Goal: Information Seeking & Learning: Learn about a topic

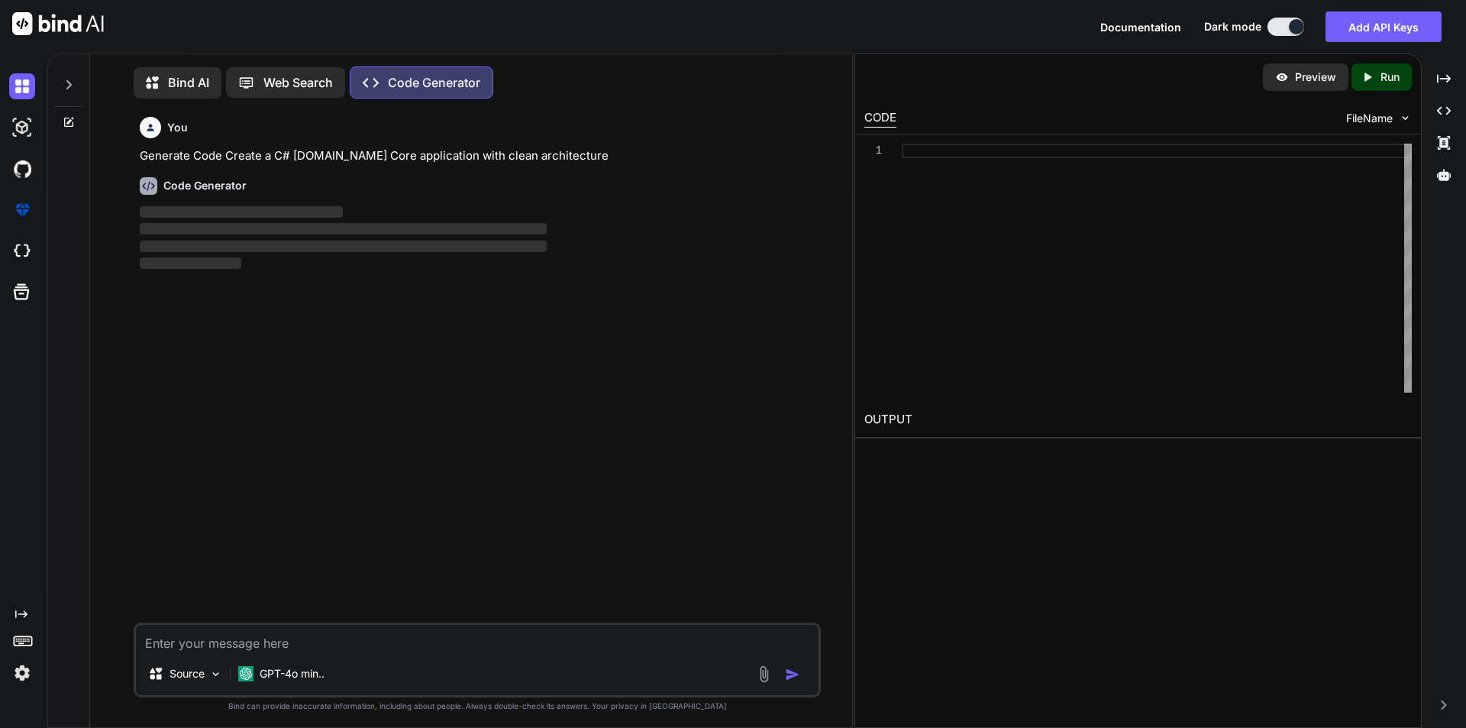
scroll to position [7, 0]
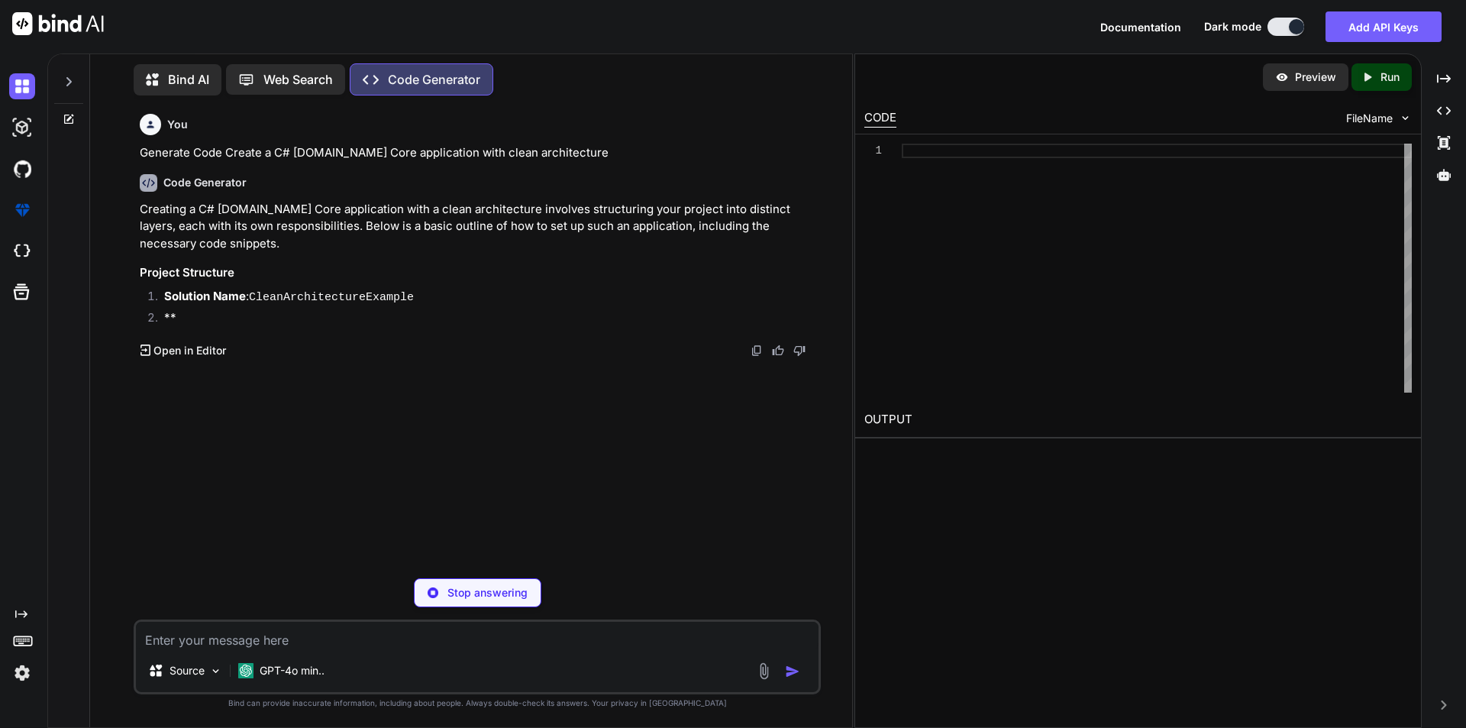
click at [448, 586] on p "Stop answering" at bounding box center [488, 592] width 80 height 15
type textarea "x"
click at [200, 635] on textarea at bounding box center [477, 635] width 683 height 27
paste textarea "<div class="mb-3 allinputfiled-custom"> <label for="patientGrou" asp-for="Patie…"
type textarea "<div class="mb-3 allinputfiled-custom"> <label for="patientGrou" asp-for="Patie…"
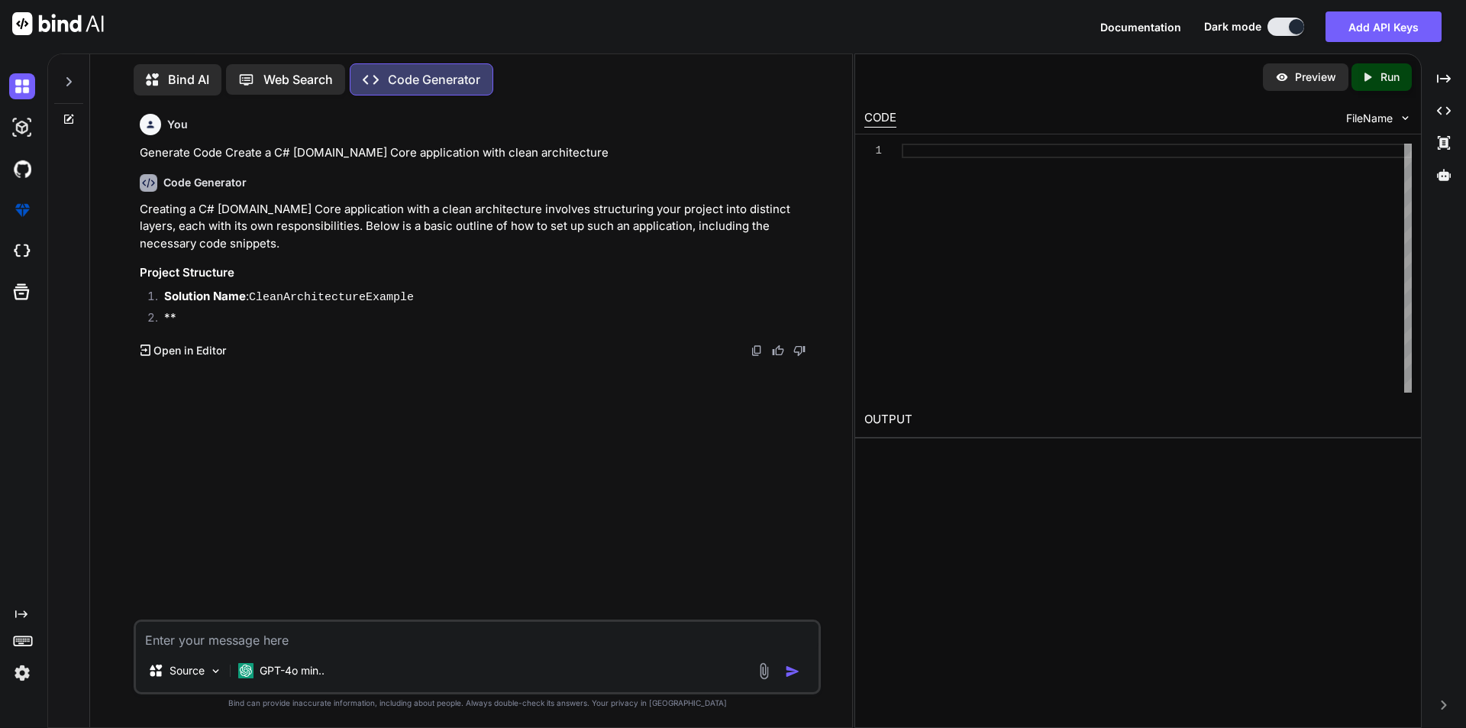
type textarea "x"
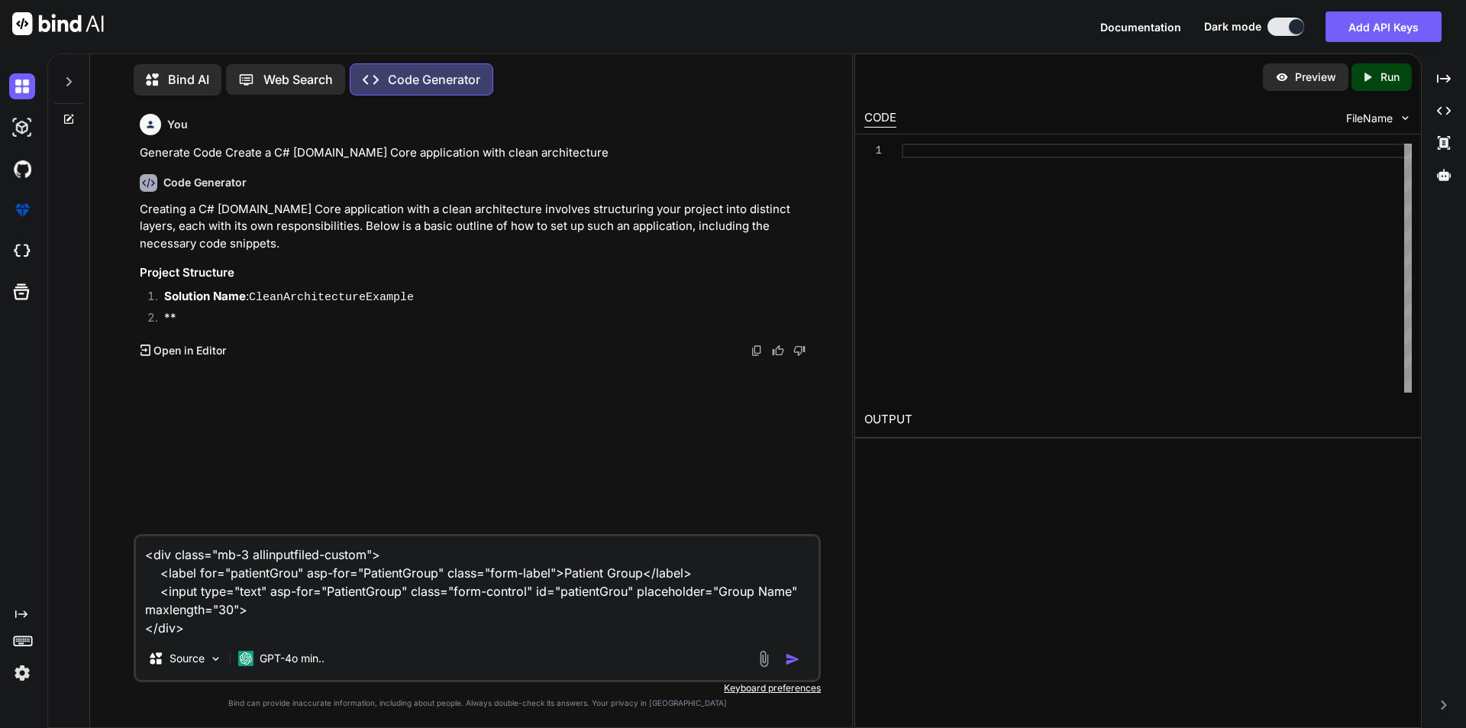
type textarea "<div class="mb-3 allinputfiled-custom"> <label for="patientGrou" asp-for="Patie…"
type textarea "x"
type textarea "<div class="mb-3 allinputfiled-custom"> <label for="patientGrou" asp-for="Patie…"
type textarea "x"
type textarea "<div class="mb-3 allinputfiled-custom"> <label for="patientGrou" asp-for="Patie…"
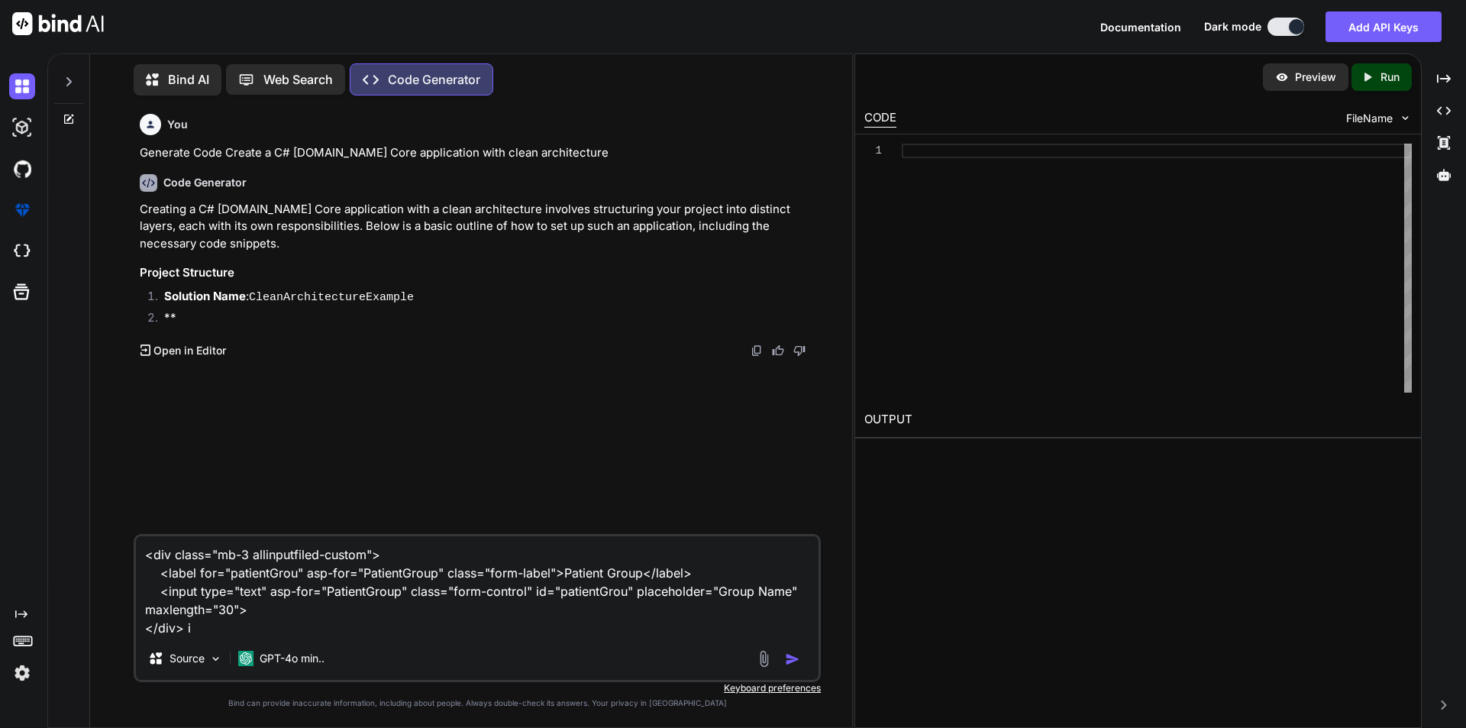
type textarea "x"
type textarea "<div class="mb-3 allinputfiled-custom"> <label for="patientGrou" asp-for="Patie…"
type textarea "x"
type textarea "<div class="mb-3 allinputfiled-custom"> <label for="patientGrou" asp-for="Patie…"
type textarea "x"
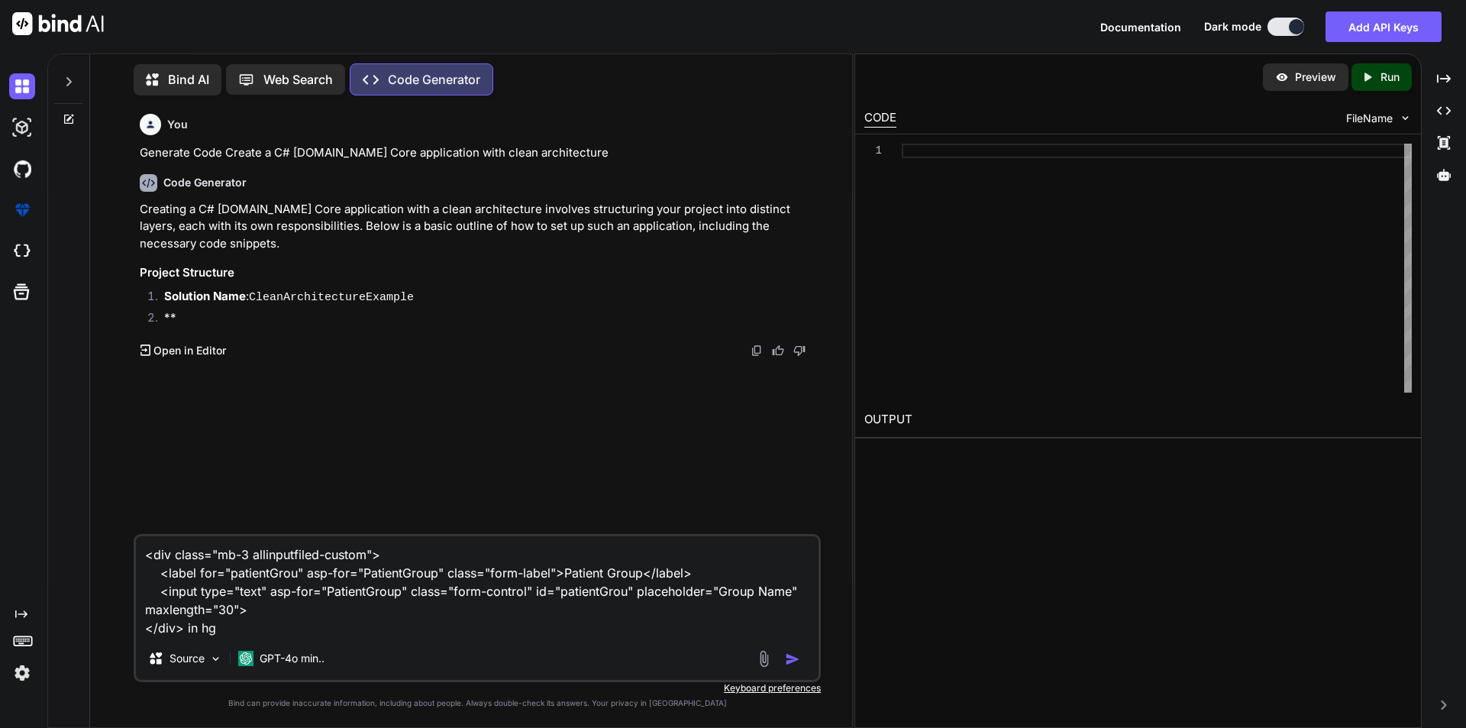
type textarea "<div class="mb-3 allinputfiled-custom"> <label for="patientGrou" asp-for="Patie…"
type textarea "x"
type textarea "<div class="mb-3 allinputfiled-custom"> <label for="patientGrou" asp-for="Patie…"
type textarea "x"
type textarea "<div class="mb-3 allinputfiled-custom"> <label for="patientGrou" asp-for="Patie…"
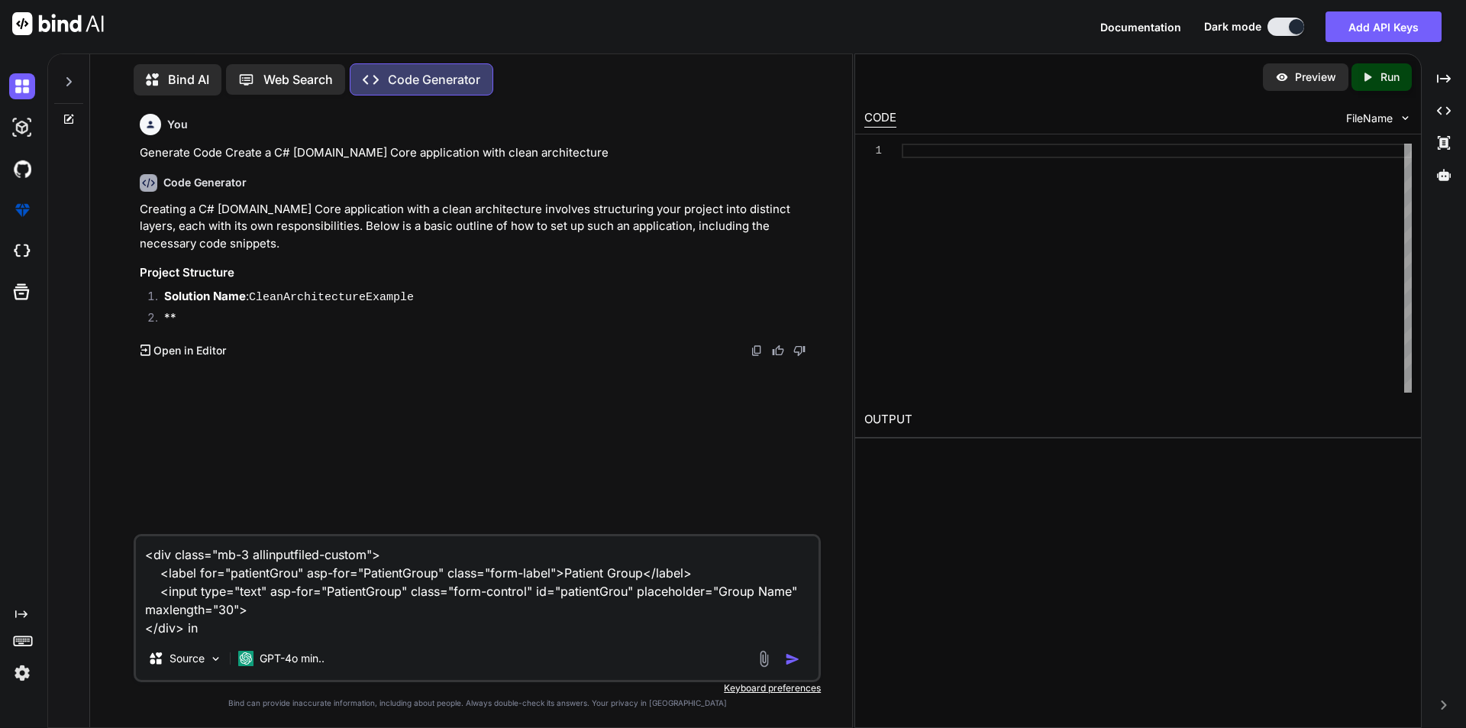
type textarea "x"
type textarea "<div class="mb-3 allinputfiled-custom"> <label for="patientGrou" asp-for="Patie…"
type textarea "x"
type textarea "<div class="mb-3 allinputfiled-custom"> <label for="patientGrou" asp-for="Patie…"
type textarea "x"
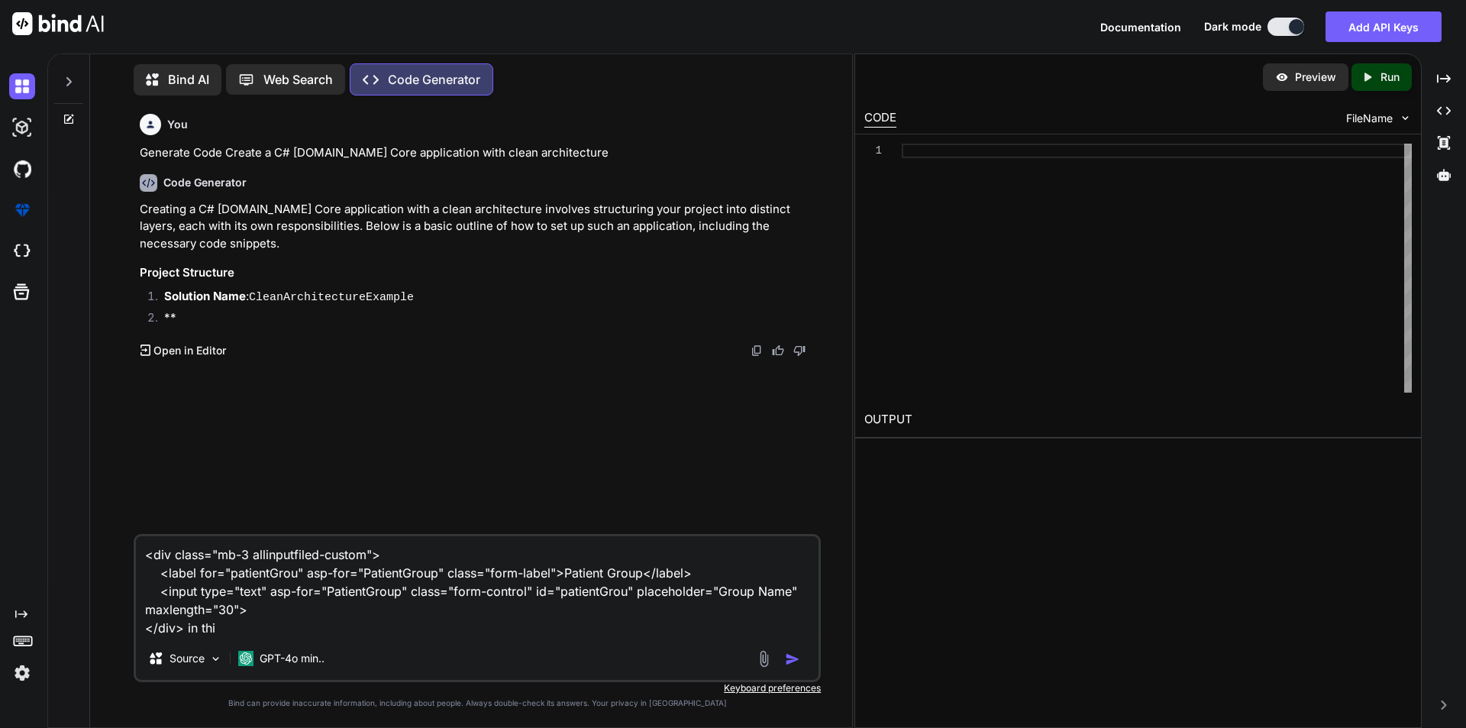
type textarea "<div class="mb-3 allinputfiled-custom"> <label for="patientGrou" asp-for="Patie…"
type textarea "x"
type textarea "<div class="mb-3 allinputfiled-custom"> <label for="patientGrou" asp-for="Patie…"
type textarea "x"
type textarea "<div class="mb-3 allinputfiled-custom"> <label for="patientGrou" asp-for="Patie…"
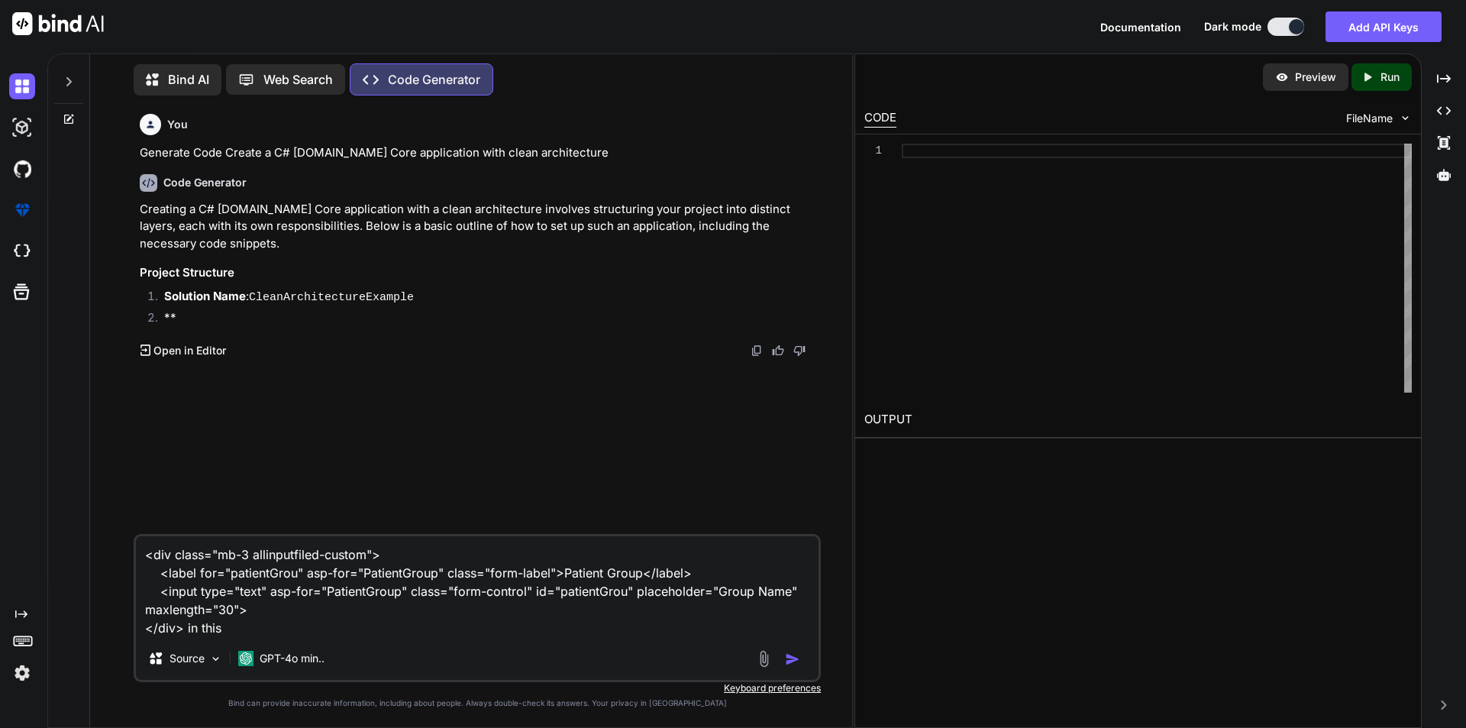
type textarea "x"
type textarea "<div class="mb-3 allinputfiled-custom"> <label for="patientGrou" asp-for="Patie…"
type textarea "x"
type textarea "<div class="mb-3 allinputfiled-custom"> <label for="patientGrou" asp-for="Patie…"
type textarea "x"
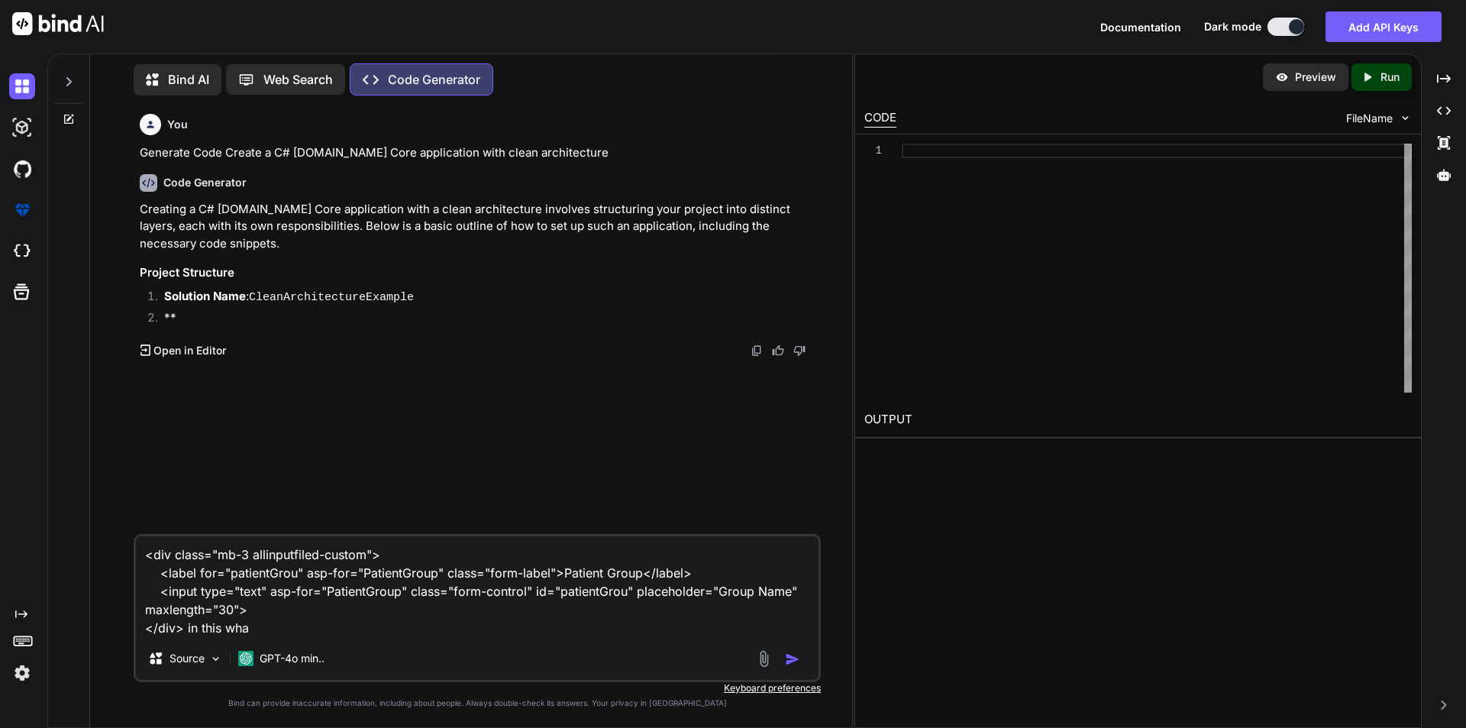
type textarea "<div class="mb-3 allinputfiled-custom"> <label for="patientGrou" asp-for="Patie…"
type textarea "x"
type textarea "<div class="mb-3 allinputfiled-custom"> <label for="patientGrou" asp-for="Patie…"
type textarea "x"
type textarea "<div class="mb-3 allinputfiled-custom"> <label for="patientGrou" asp-for="Patie…"
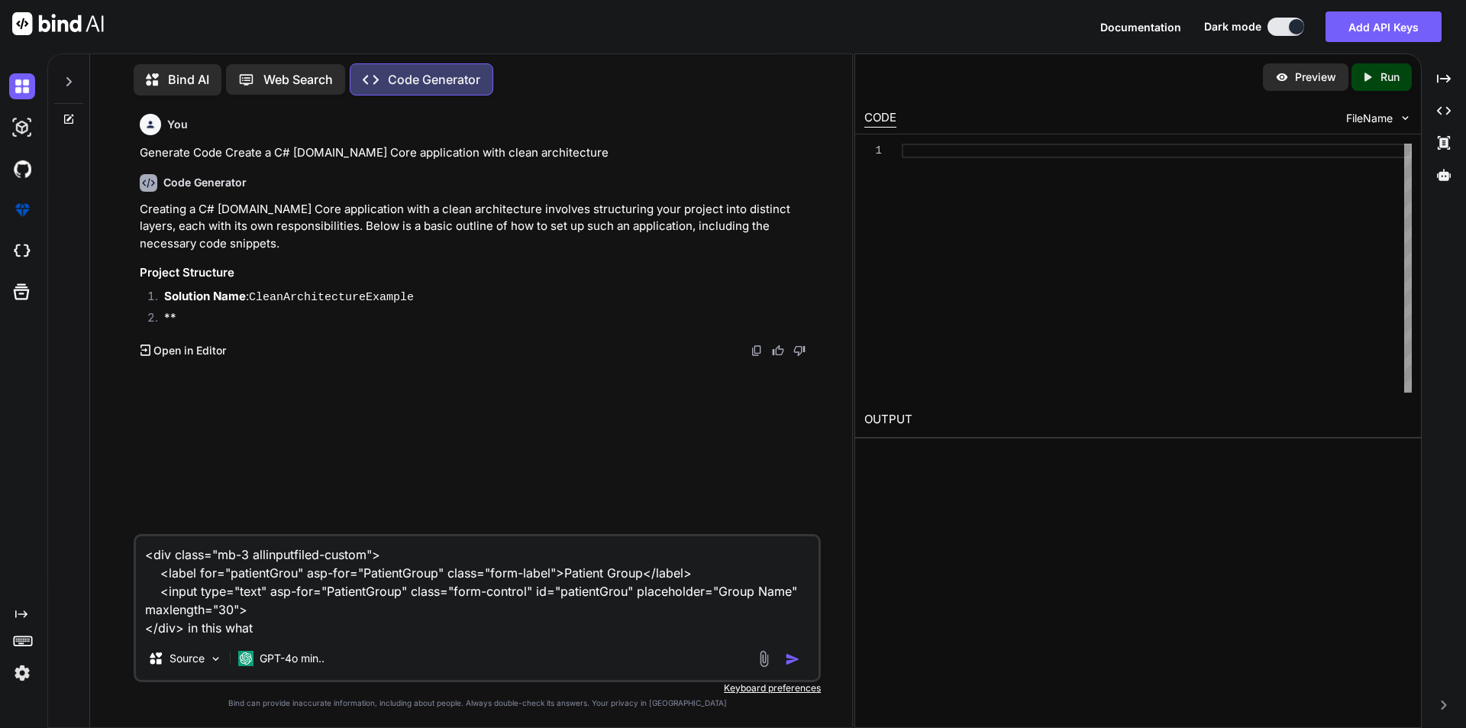
type textarea "x"
type textarea "<div class="mb-3 allinputfiled-custom"> <label for="patientGrou" asp-for="Patie…"
type textarea "x"
type textarea "<div class="mb-3 allinputfiled-custom"> <label for="patientGrou" asp-for="Patie…"
type textarea "x"
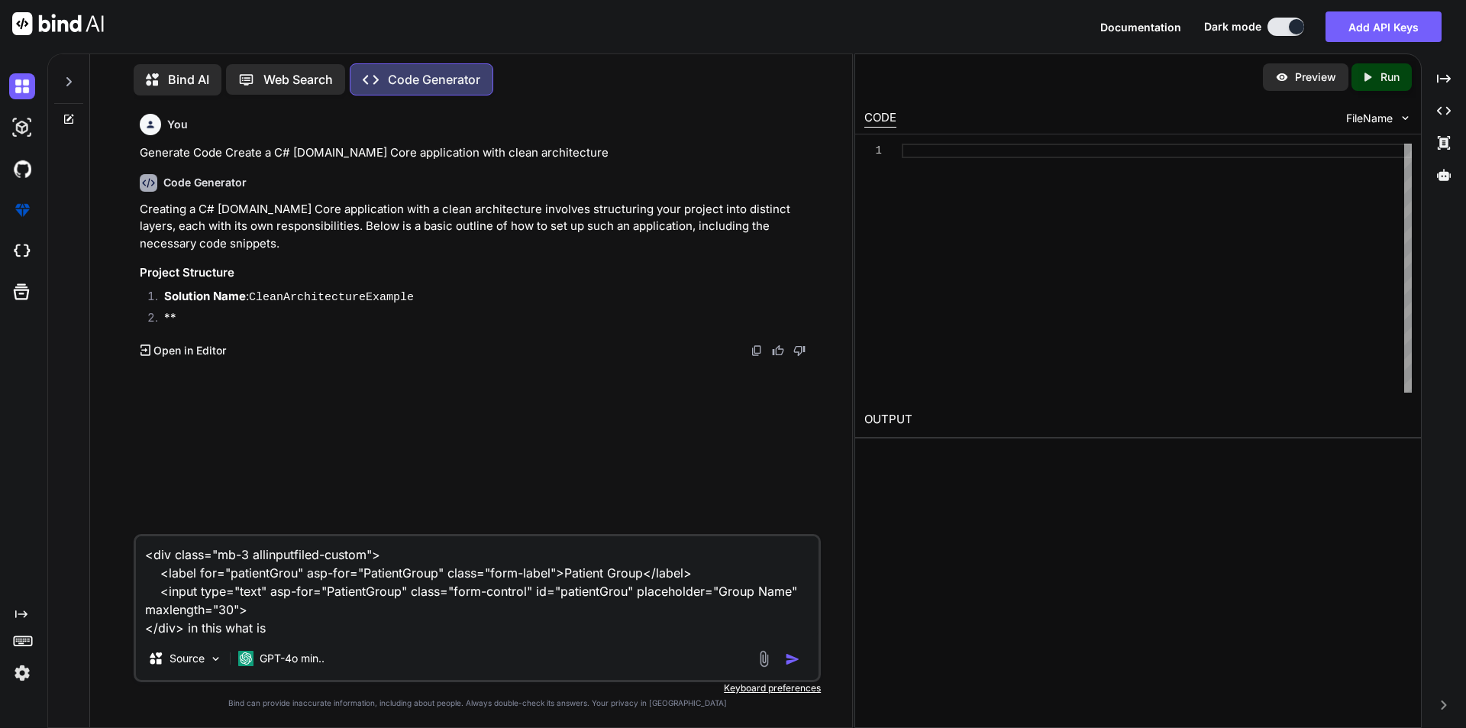
type textarea "<div class="mb-3 allinputfiled-custom"> <label for="patientGrou" asp-for="Patie…"
type textarea "x"
type textarea "<div class="mb-3 allinputfiled-custom"> <label for="patientGrou" asp-for="Patie…"
type textarea "x"
type textarea "<div class="mb-3 allinputfiled-custom"> <label for="patientGrou" asp-for="Patie…"
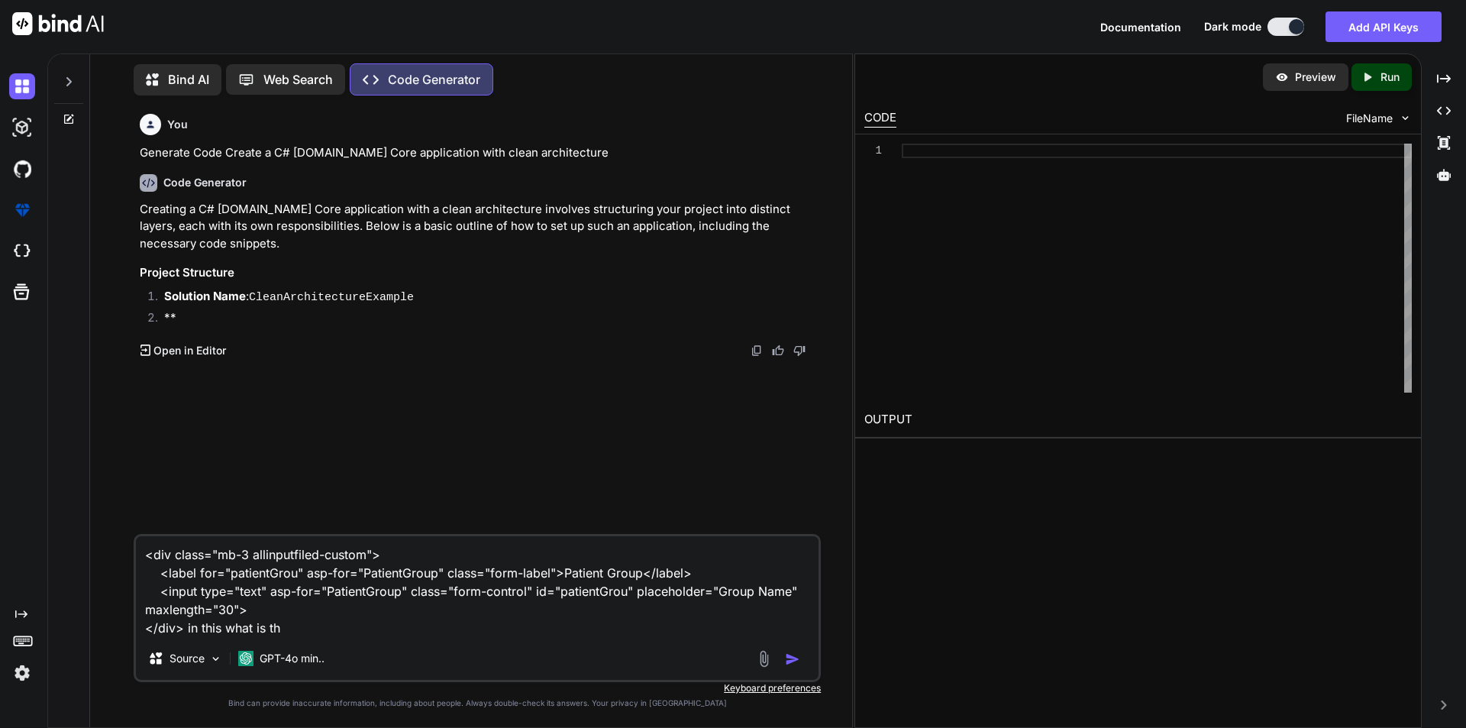
type textarea "x"
type textarea "<div class="mb-3 allinputfiled-custom"> <label for="patientGrou" asp-for="Patie…"
type textarea "x"
type textarea "<div class="mb-3 allinputfiled-custom"> <label for="patientGrou" asp-for="Patie…"
type textarea "x"
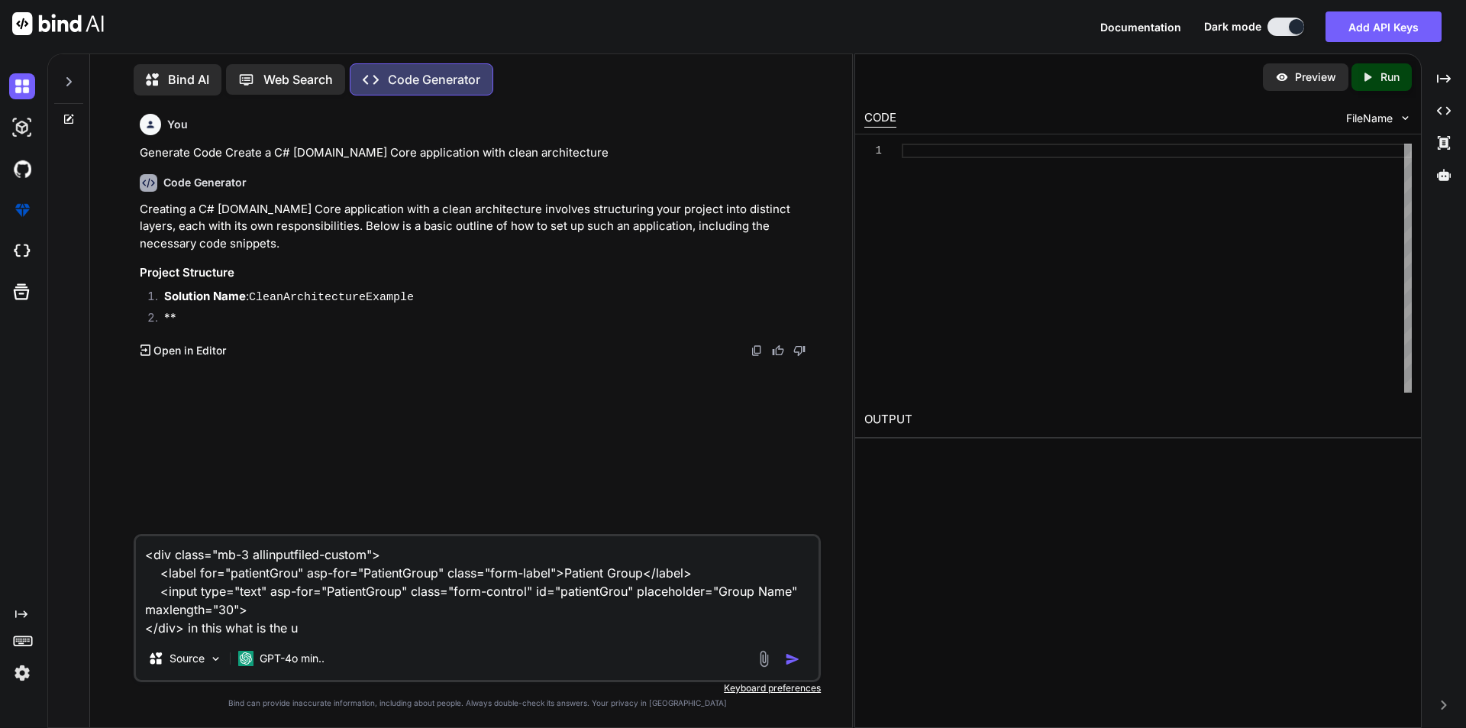
type textarea "<div class="mb-3 allinputfiled-custom"> <label for="patientGrou" asp-for="Patie…"
type textarea "x"
type textarea "<div class="mb-3 allinputfiled-custom"> <label for="patientGrou" asp-for="Patie…"
type textarea "x"
type textarea "<div class="mb-3 allinputfiled-custom"> <label for="patientGrou" asp-for="Patie…"
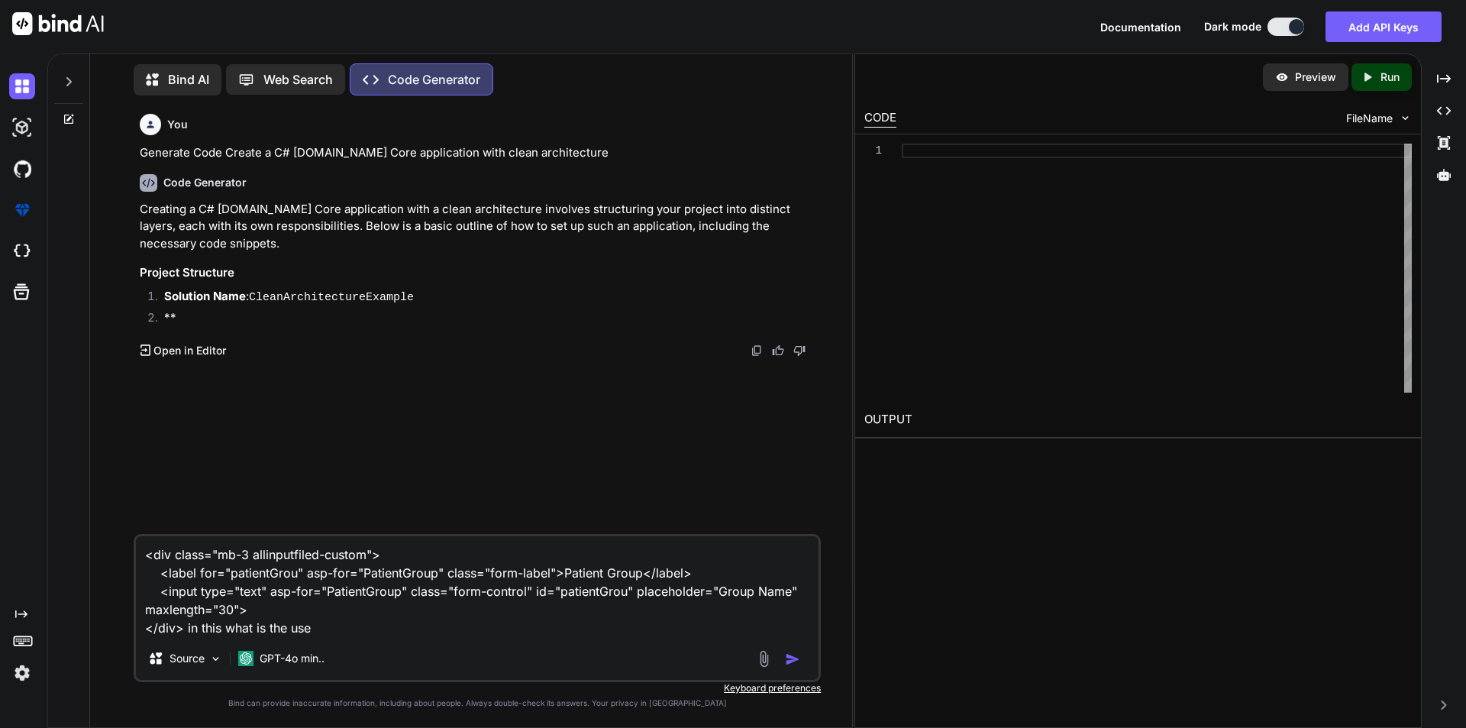
type textarea "x"
type textarea "<div class="mb-3 allinputfiled-custom"> <label for="patientGrou" asp-for="Patie…"
type textarea "x"
type textarea "<div class="mb-3 allinputfiled-custom"> <label for="patientGrou" asp-for="Patie…"
type textarea "x"
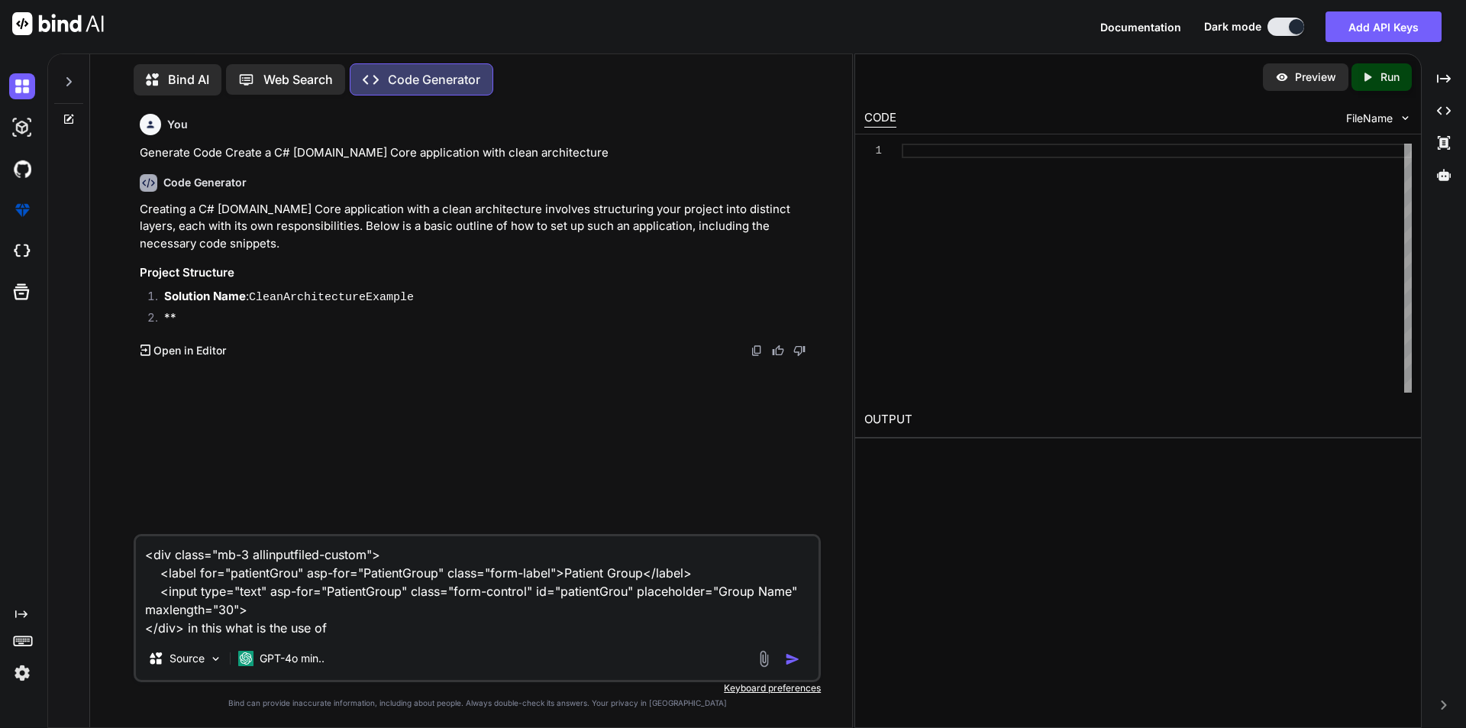
type textarea "<div class="mb-3 allinputfiled-custom"> <label for="patientGrou" asp-for="Patie…"
type textarea "x"
type textarea "<div class="mb-3 allinputfiled-custom"> <label for="patientGrou" asp-for="Patie…"
type textarea "x"
type textarea "<div class="mb-3 allinputfiled-custom"> <label for="patientGrou" asp-for="Patie…"
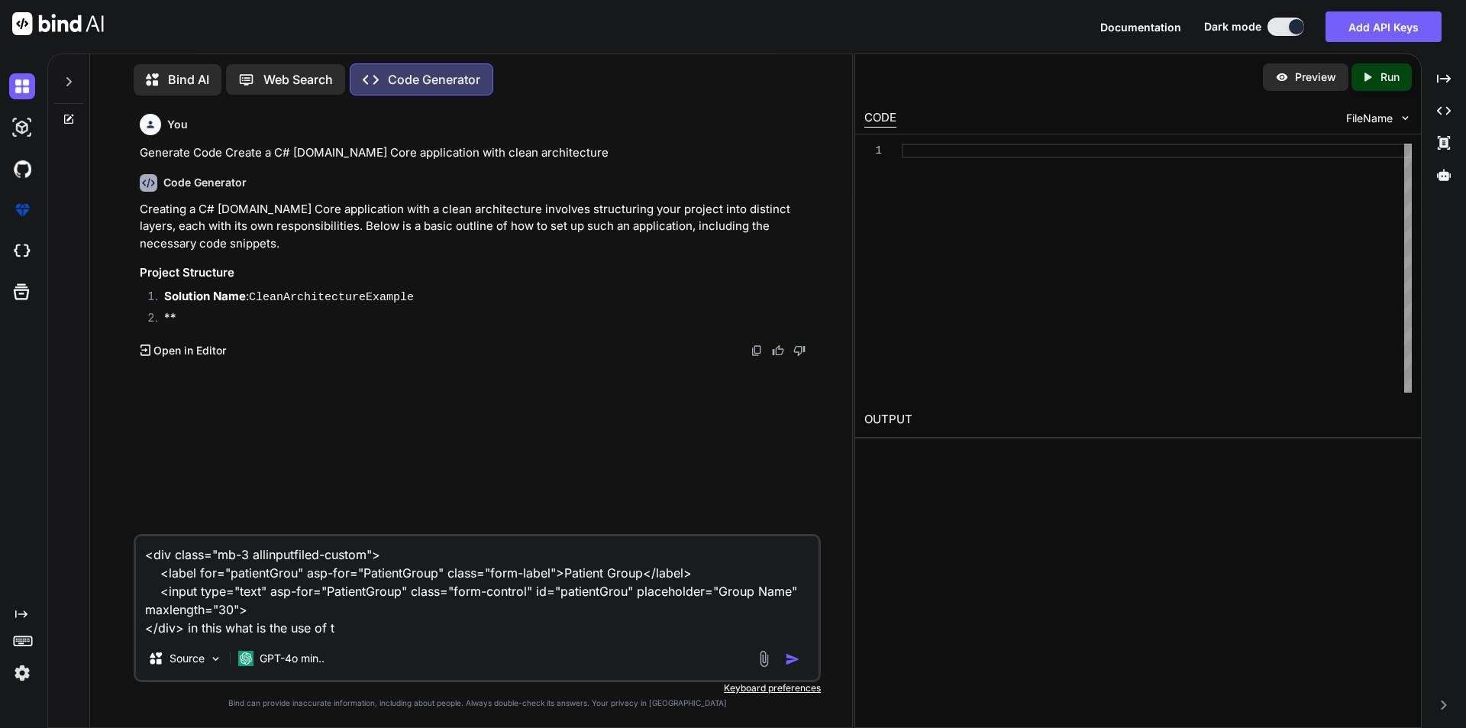
type textarea "x"
type textarea "<div class="mb-3 allinputfiled-custom"> <label for="patientGrou" asp-for="Patie…"
type textarea "x"
type textarea "<div class="mb-3 allinputfiled-custom"> <label for="patientGrou" asp-for="Patie…"
type textarea "x"
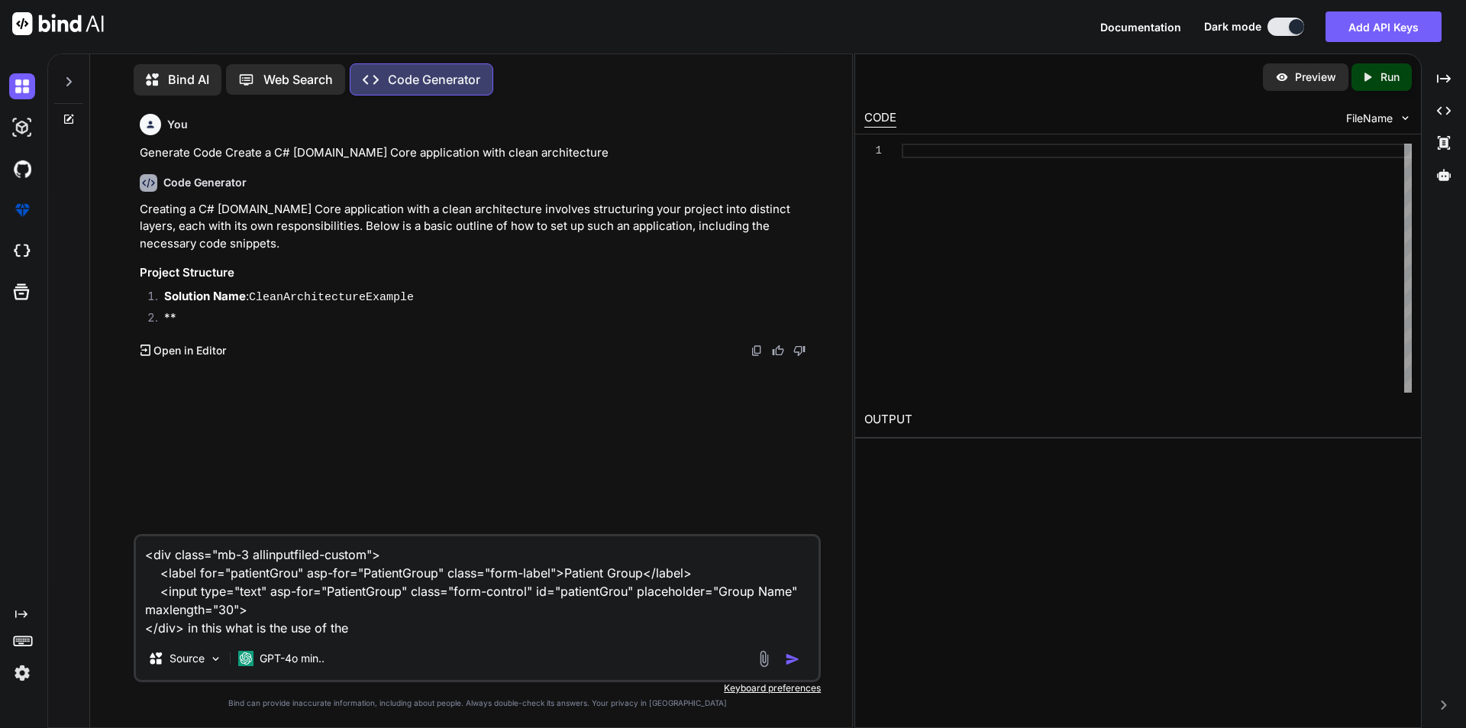
click at [199, 571] on textarea "<div class="mb-3 allinputfiled-custom"> <label for="patientGrou" asp-for="Patie…" at bounding box center [477, 586] width 683 height 101
click at [361, 627] on textarea "<div class="mb-3 allinputfiled-custom"> <label for="patientGrou" asp-for="Patie…" at bounding box center [477, 586] width 683 height 101
type textarea "<div class="mb-3 allinputfiled-custom"> <label for="patientGrou" asp-for="Patie…"
type textarea "x"
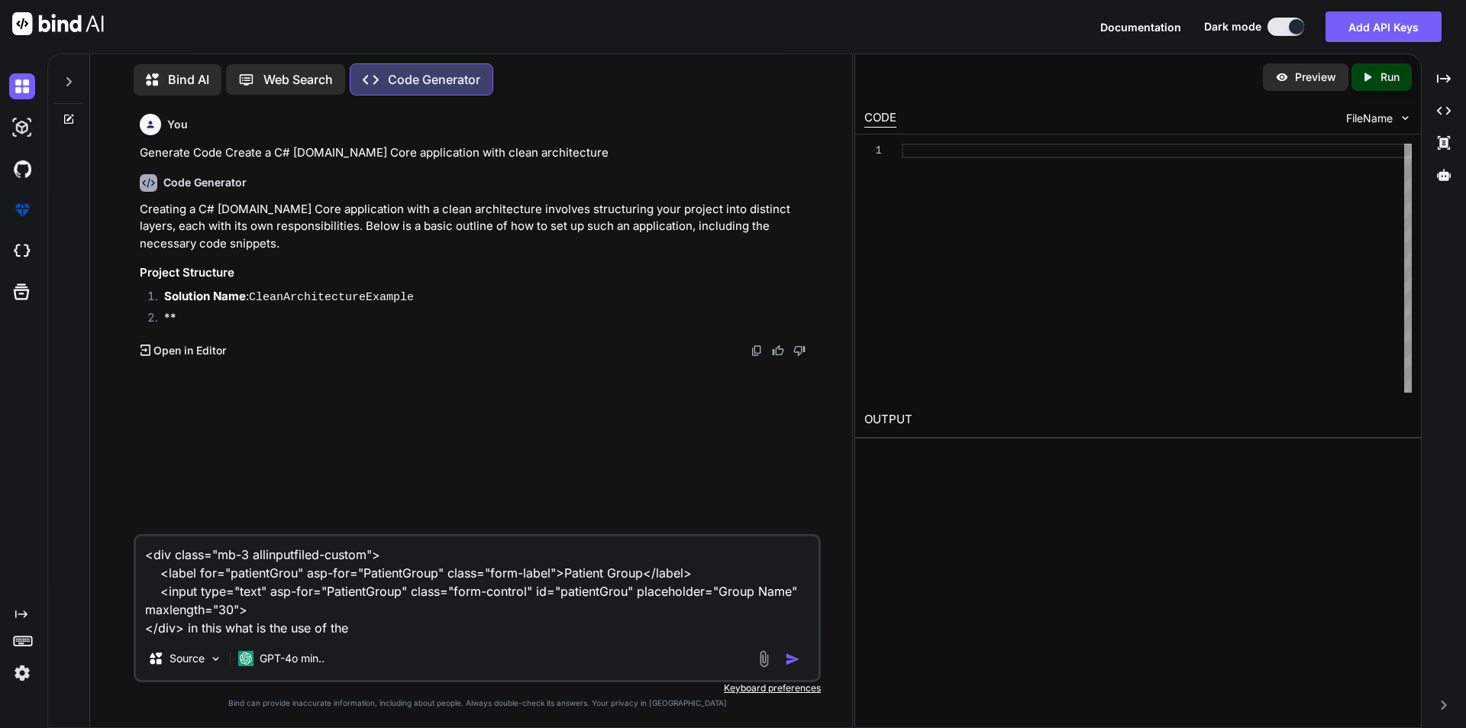
paste textarea "for"
type textarea "<div class="mb-3 allinputfiled-custom"> <label for="patientGrou" asp-for="Patie…"
type textarea "x"
type textarea "<div class="mb-3 allinputfiled-custom"> <label for="patientGrou" asp-for="Patie…"
type textarea "x"
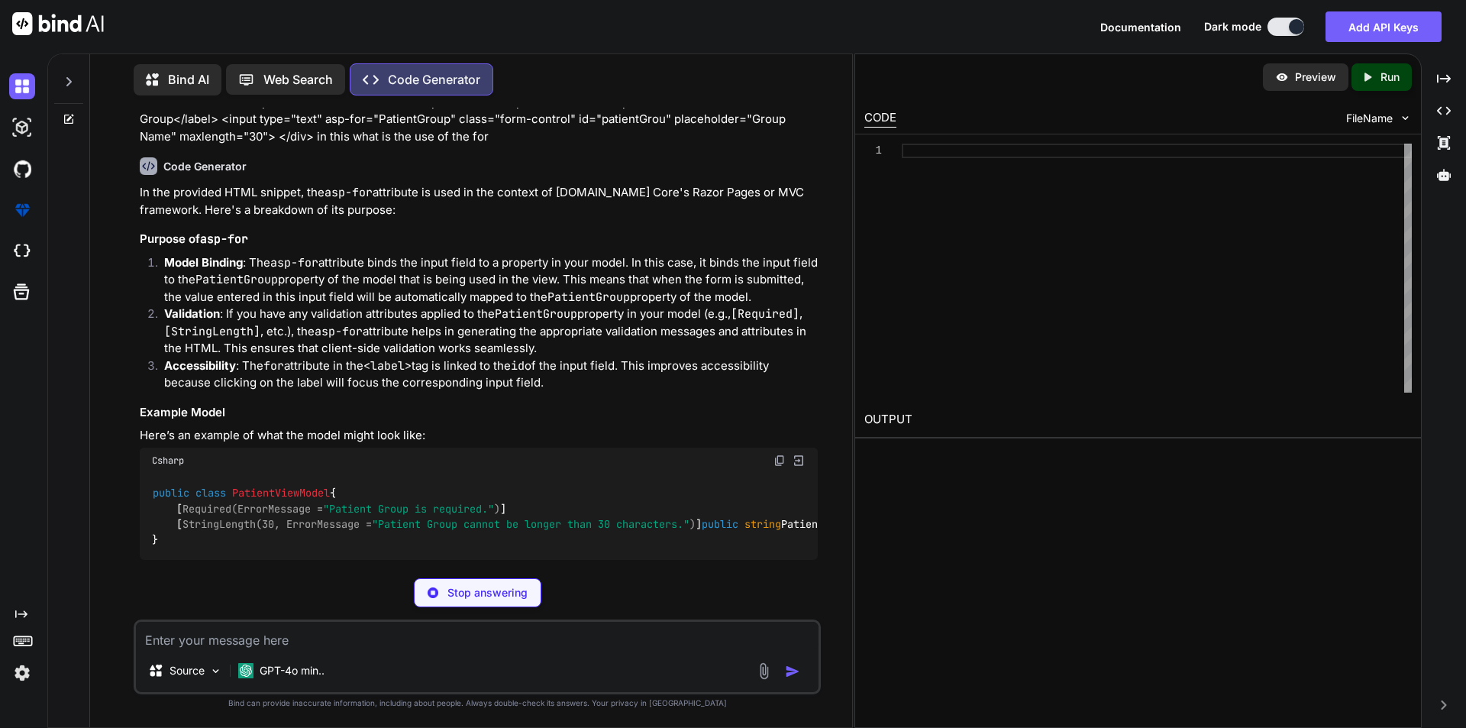
scroll to position [306, 0]
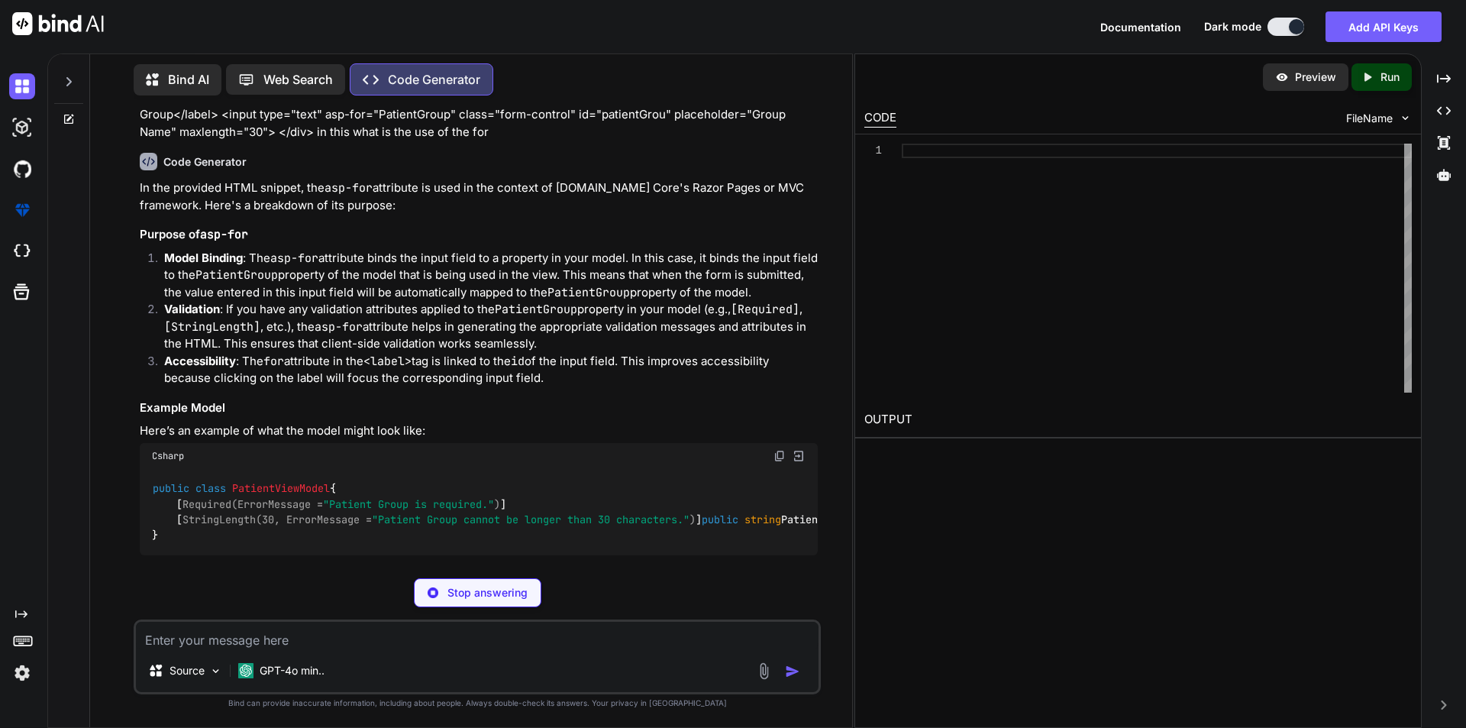
type textarea "x"
type textarea "public class PatientViewModel { [Required(ErrorMessage = "Patient Group is requ…"
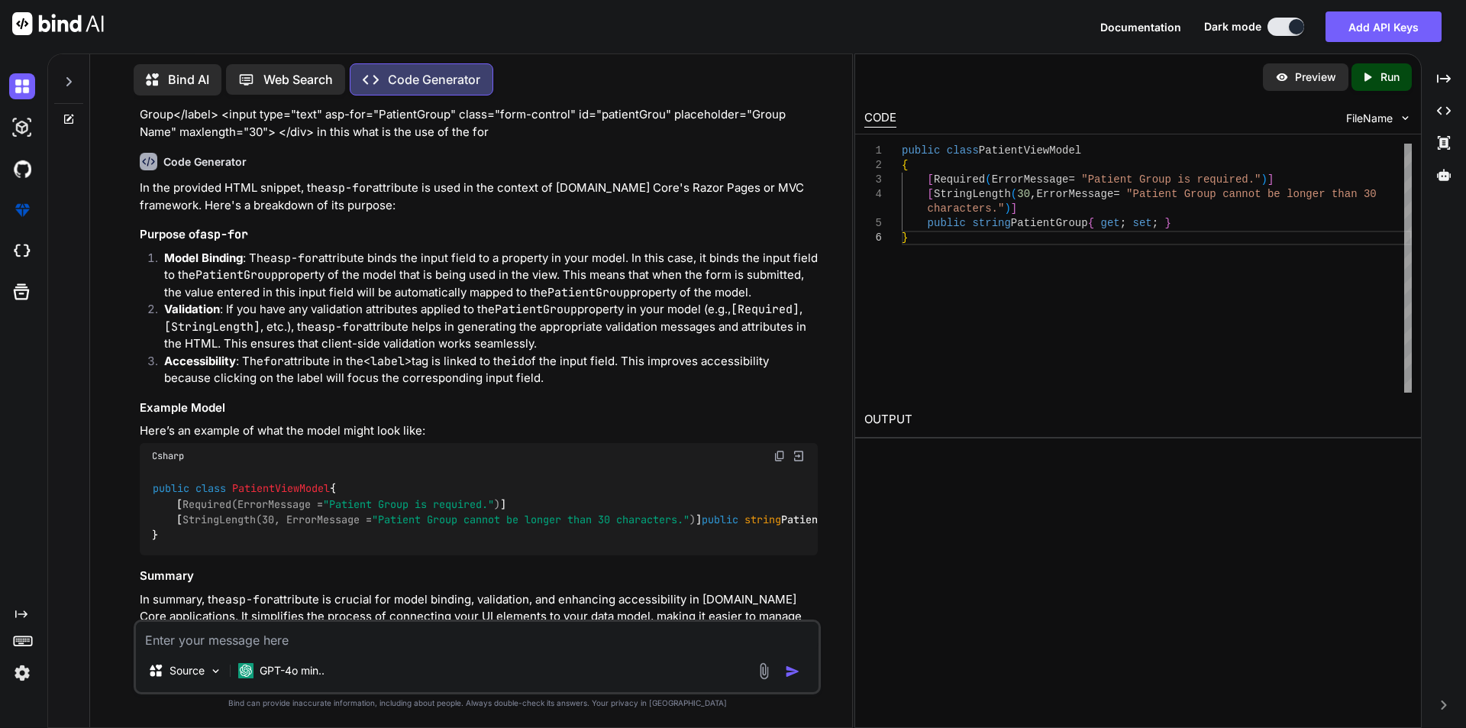
type textarea "x"
click at [333, 325] on code "asp-for" at bounding box center [339, 326] width 48 height 15
click at [392, 328] on p "Validation : If you have any validation attributes applied to the PatientGroup …" at bounding box center [491, 327] width 654 height 52
drag, startPoint x: 392, startPoint y: 328, endPoint x: 497, endPoint y: 325, distance: 105.4
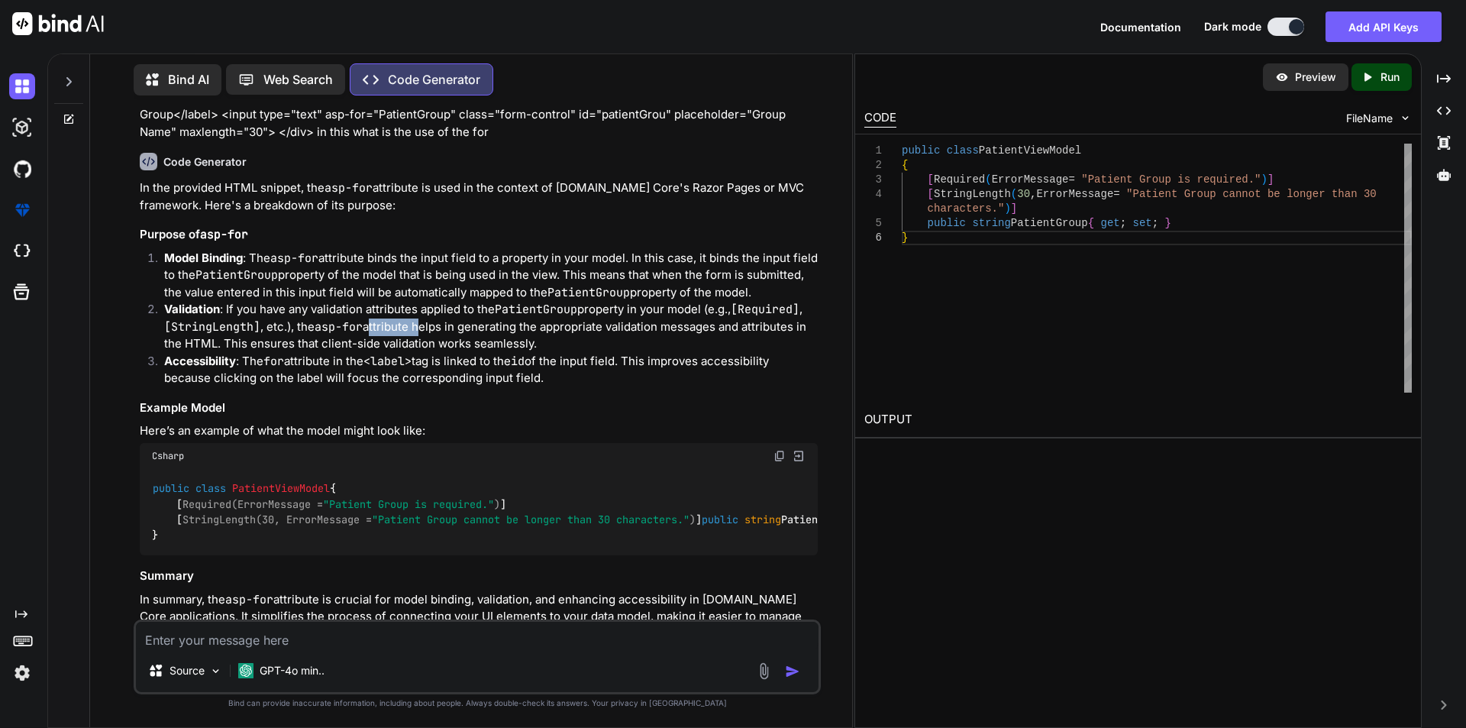
click at [393, 328] on p "Validation : If you have any validation attributes applied to the PatientGroup …" at bounding box center [491, 327] width 654 height 52
click at [497, 324] on p "Validation : If you have any validation attributes applied to the PatientGroup …" at bounding box center [491, 327] width 654 height 52
drag, startPoint x: 497, startPoint y: 324, endPoint x: 571, endPoint y: 325, distance: 73.3
click at [503, 324] on p "Validation : If you have any validation attributes applied to the PatientGroup …" at bounding box center [491, 327] width 654 height 52
click at [571, 325] on p "Validation : If you have any validation attributes applied to the PatientGroup …" at bounding box center [491, 327] width 654 height 52
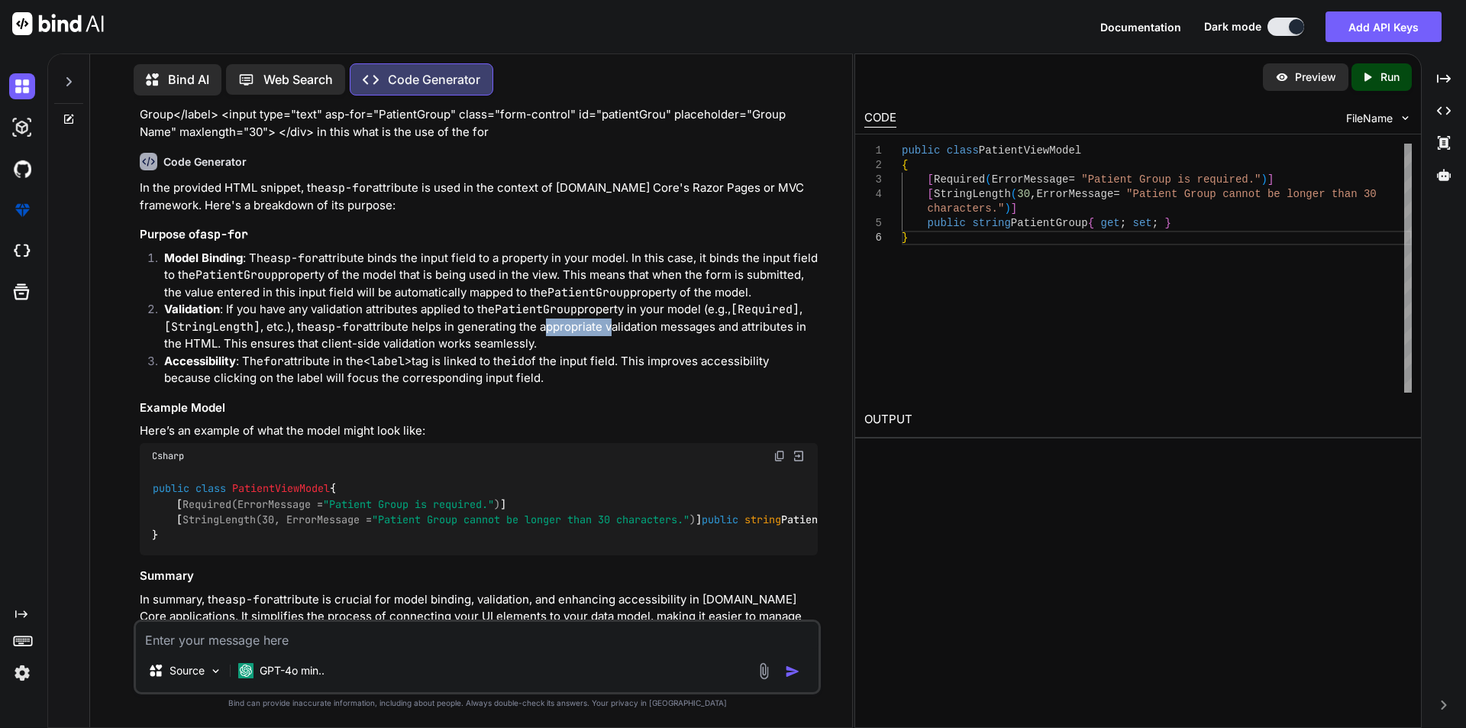
drag, startPoint x: 571, startPoint y: 325, endPoint x: 647, endPoint y: 325, distance: 76.4
click at [571, 325] on p "Validation : If you have any validation attributes applied to the PatientGroup …" at bounding box center [491, 327] width 654 height 52
click at [530, 351] on p "Validation : If you have any validation attributes applied to the PatientGroup …" at bounding box center [491, 327] width 654 height 52
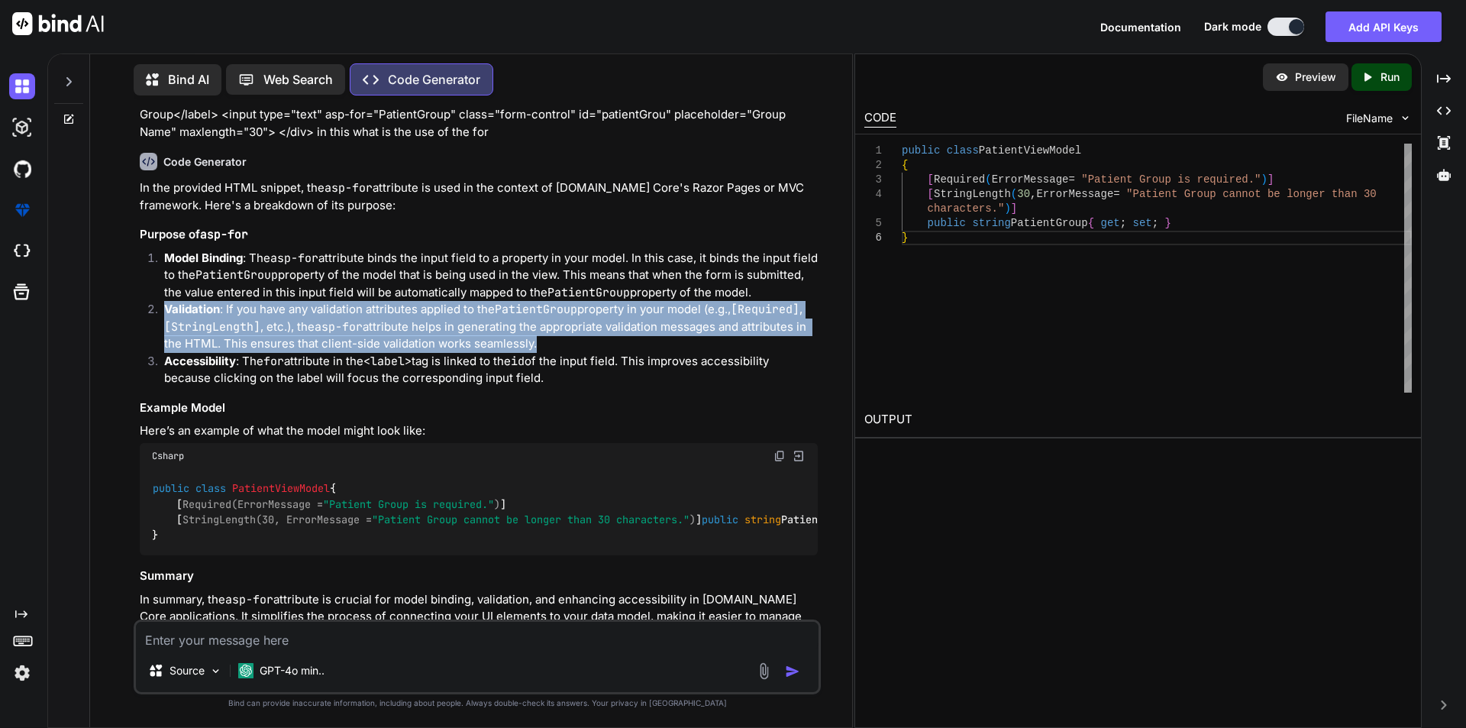
click at [530, 351] on p "Validation : If you have any validation attributes applied to the PatientGroup …" at bounding box center [491, 327] width 654 height 52
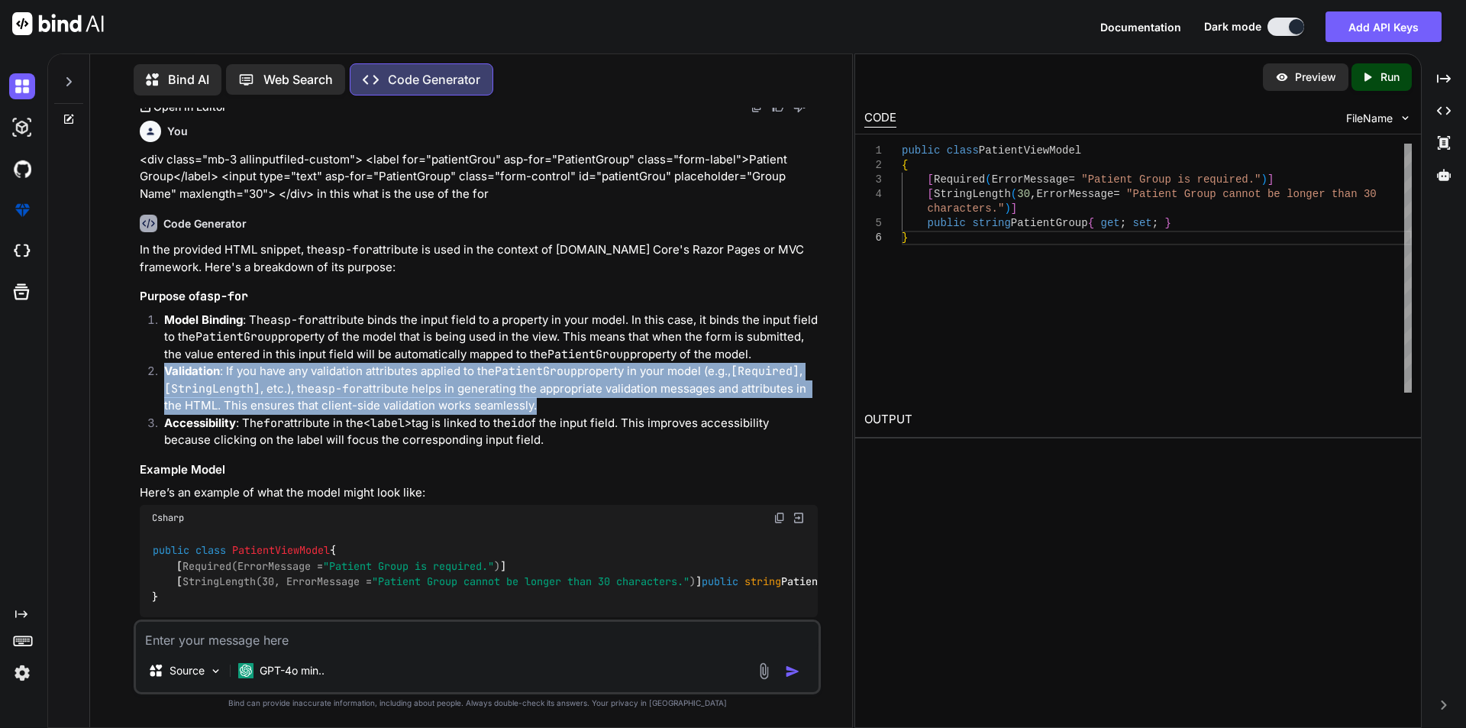
scroll to position [231, 0]
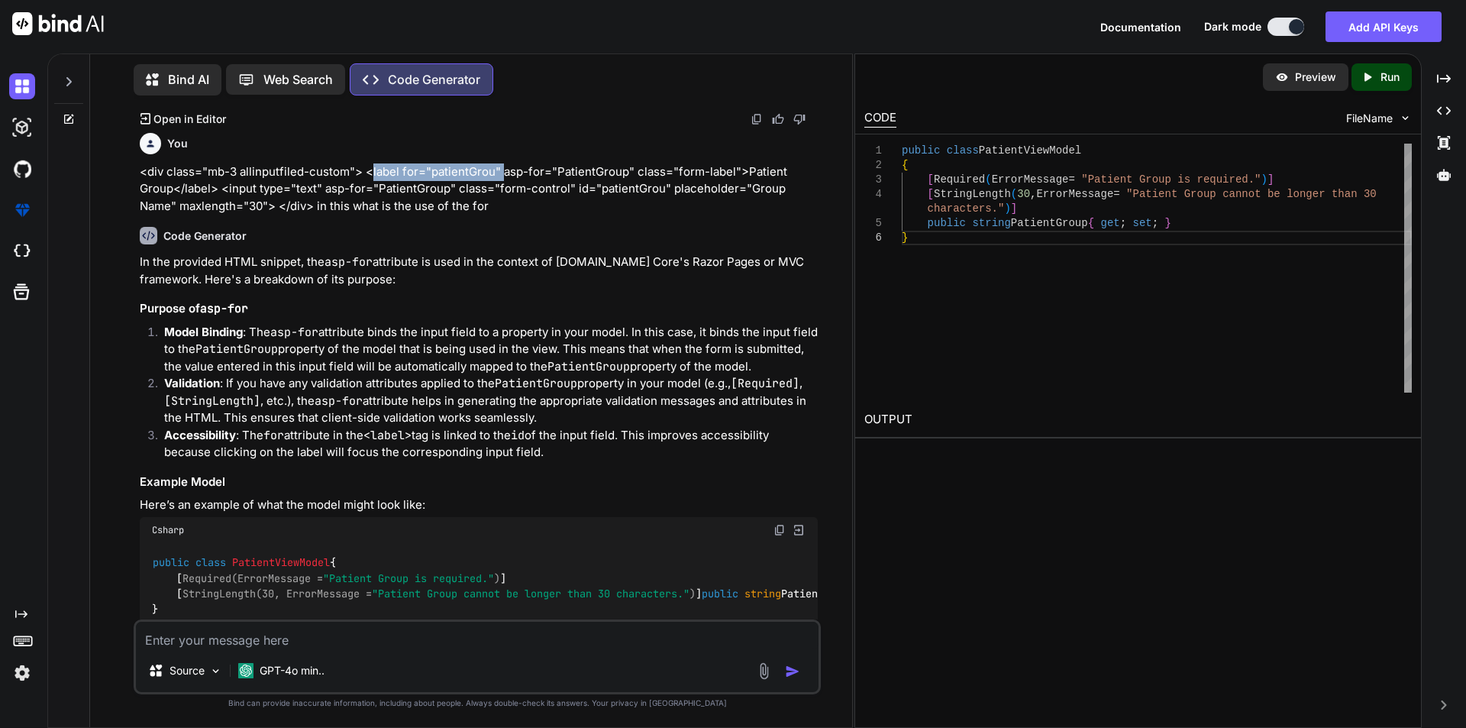
drag, startPoint x: 371, startPoint y: 170, endPoint x: 499, endPoint y: 170, distance: 127.6
click at [499, 170] on p "<div class="mb-3 allinputfiled-custom"> <label for="patientGrou" asp-for="Patie…" at bounding box center [479, 189] width 678 height 52
copy p "label for="patientGrou""
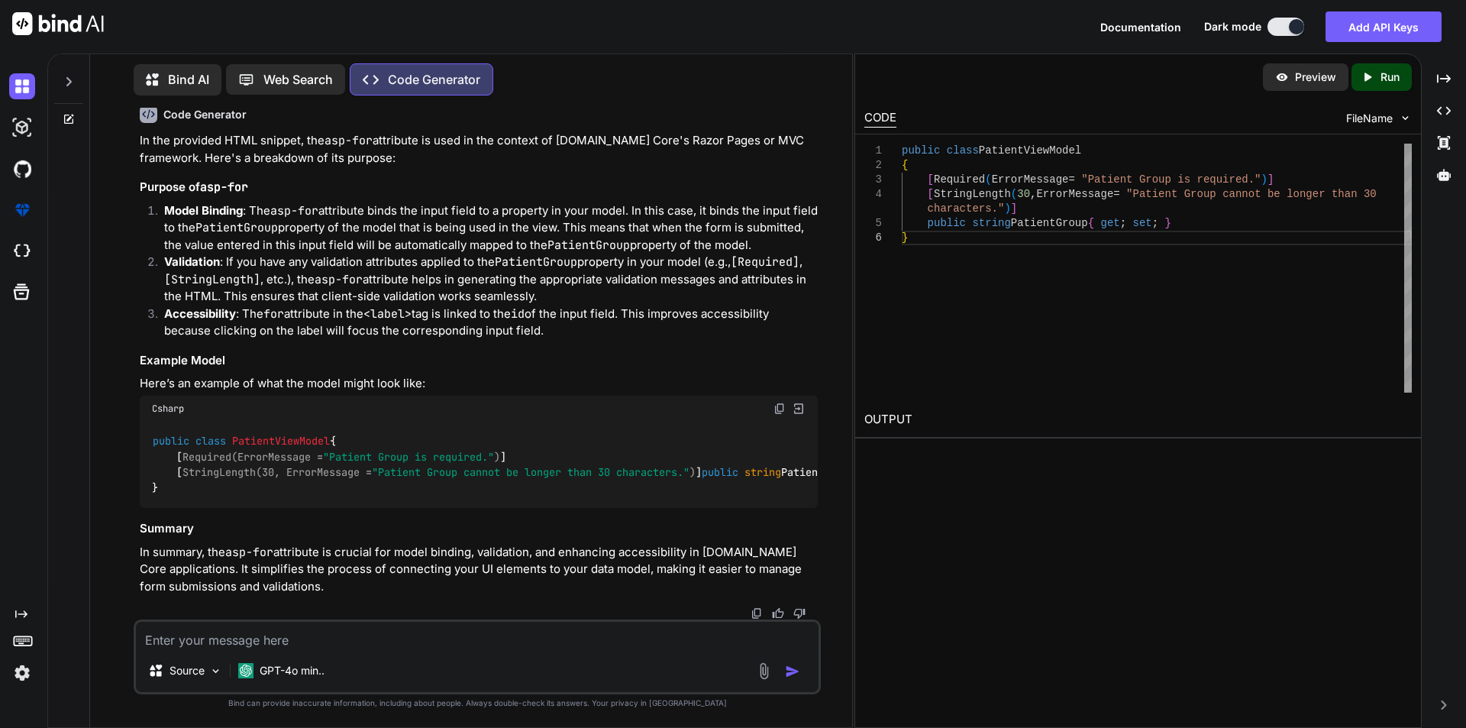
click at [178, 628] on textarea at bounding box center [477, 635] width 683 height 27
paste textarea "label for="patientGrou""
drag, startPoint x: 423, startPoint y: 640, endPoint x: 436, endPoint y: 646, distance: 14.4
click at [423, 641] on textarea "label for="patientGrou" what is the working" at bounding box center [477, 635] width 683 height 27
paste textarea "[RegularExpression(@"^\S+(?:\s+\S+)*$", ErrorMessage = "Remove unnecessary spac…"
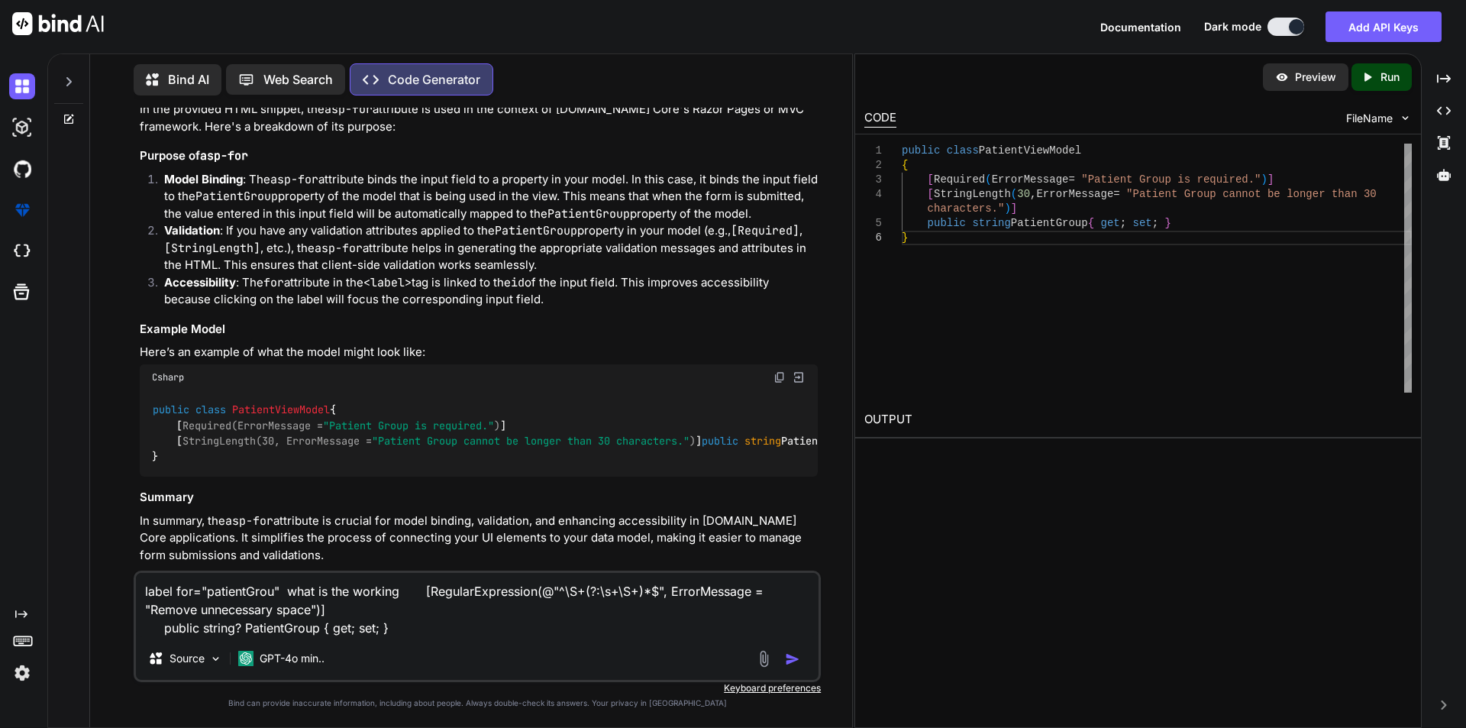
type textarea "label for="patientGrou" what is the working [RegularExpression(@"^\S+(?:\s+\S+)…"
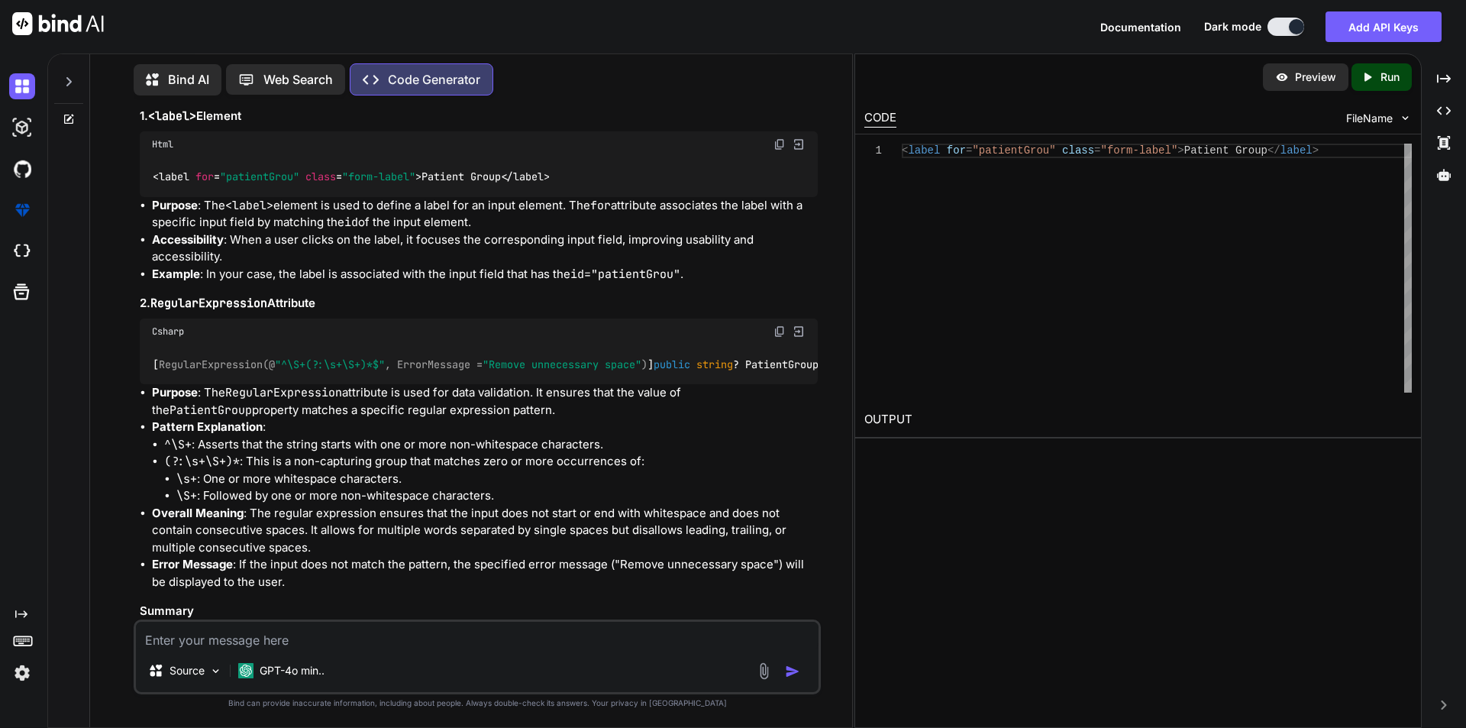
scroll to position [1174, 0]
